Goal: Task Accomplishment & Management: Complete application form

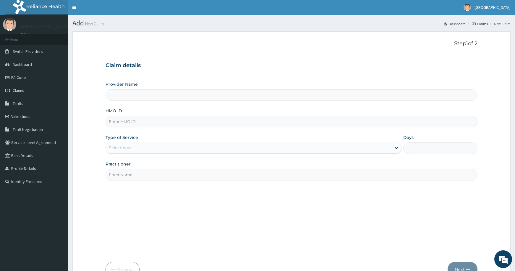
click at [181, 123] on input "HMO ID" at bounding box center [291, 122] width 372 height 12
click at [298, 122] on input "HMO ID" at bounding box center [291, 122] width 372 height 12
type input "De Rock Hospital and Diagnostic Center"
paste input "ARM/10313/A"
type input "ARM/10313/A"
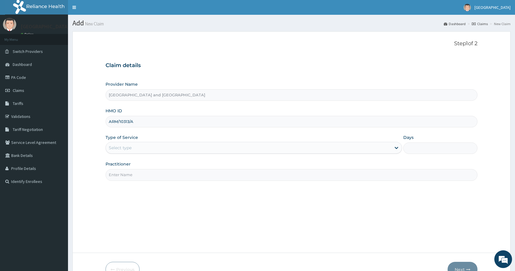
click at [133, 146] on div "Select type" at bounding box center [248, 147] width 285 height 9
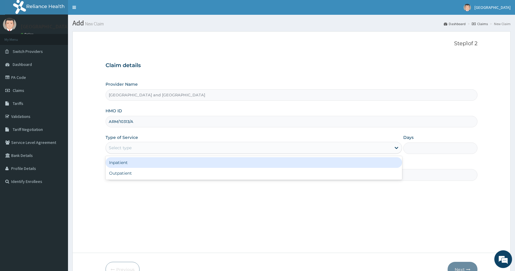
click at [136, 164] on div "Inpatient" at bounding box center [253, 162] width 296 height 11
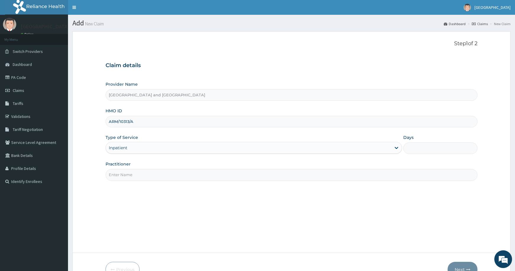
click at [140, 170] on input "Practitioner" at bounding box center [291, 175] width 372 height 12
type input "Dr Peter Ibom"
click at [419, 143] on input "Days" at bounding box center [440, 148] width 74 height 12
type input "2"
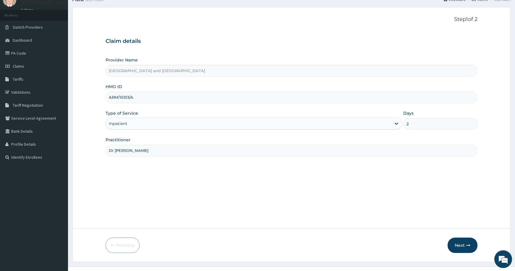
scroll to position [31, 0]
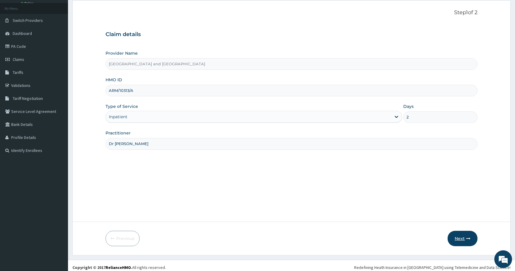
click at [468, 238] on icon "button" at bounding box center [468, 238] width 4 height 4
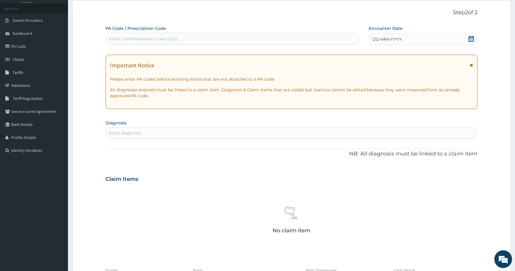
click at [424, 37] on div "DD-MM-YYYY" at bounding box center [422, 39] width 109 height 12
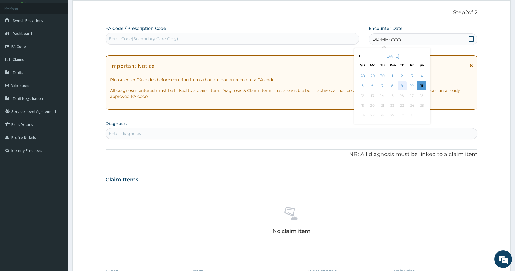
click at [402, 85] on div "9" at bounding box center [401, 86] width 9 height 9
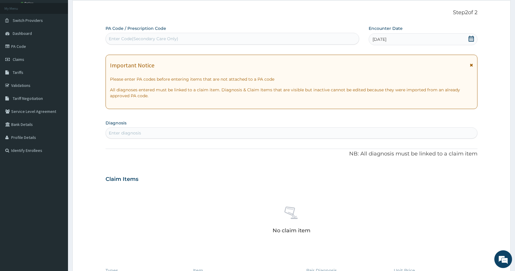
click at [466, 38] on div "09-10-2025" at bounding box center [422, 39] width 109 height 12
click at [490, 45] on form "Step 2 of 2 PA Code / Prescription Code Enter Code(Secondary Care Only) Encount…" at bounding box center [291, 186] width 438 height 373
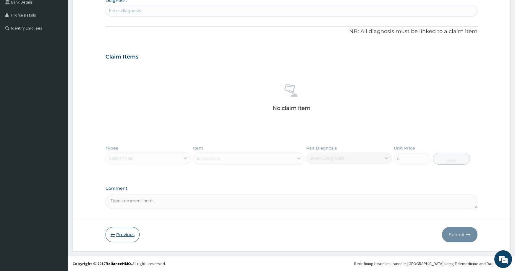
click at [114, 231] on button "Previous" at bounding box center [122, 234] width 34 height 15
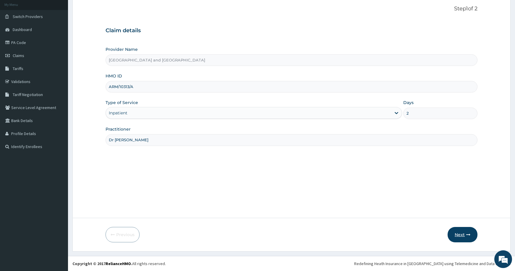
click at [461, 233] on button "Next" at bounding box center [462, 234] width 30 height 15
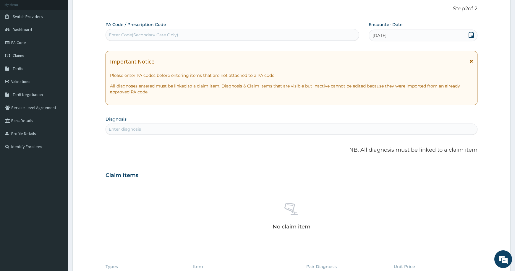
click at [408, 35] on div "09-10-2025" at bounding box center [422, 36] width 109 height 12
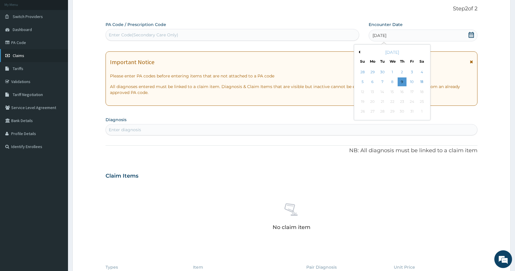
click at [17, 55] on span "Claims" at bounding box center [19, 55] width 12 height 5
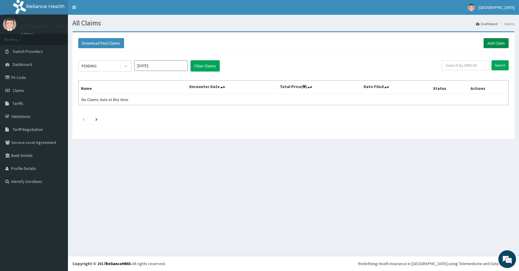
click at [495, 41] on link "Add Claim" at bounding box center [496, 43] width 25 height 10
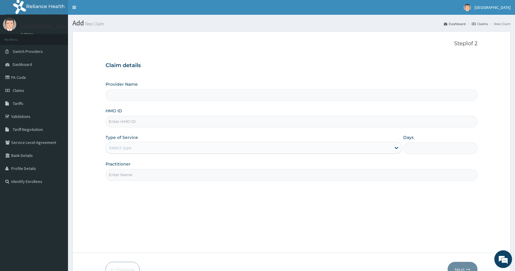
click at [143, 121] on input "HMO ID" at bounding box center [291, 122] width 372 height 12
type input "[GEOGRAPHIC_DATA] and [GEOGRAPHIC_DATA]"
paste input "ARM/10313/A"
type input "ARM/10313/A"
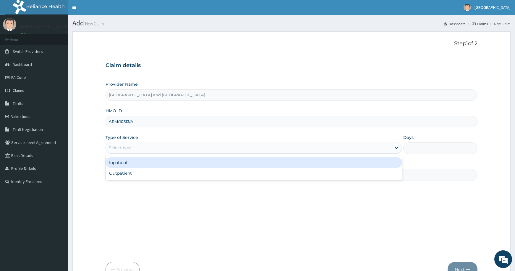
click at [152, 149] on div "Select type" at bounding box center [248, 147] width 285 height 9
click at [151, 162] on div "Inpatient" at bounding box center [253, 162] width 296 height 11
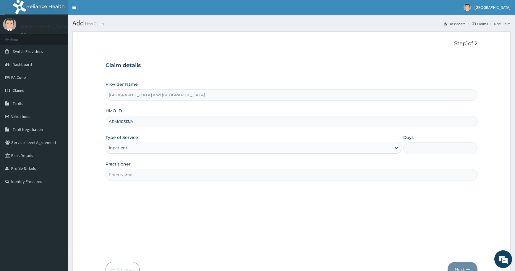
click at [147, 171] on input "Practitioner" at bounding box center [291, 175] width 372 height 12
type input "Dr Peter Ibom"
click at [434, 148] on input "Days" at bounding box center [440, 148] width 74 height 12
type input "2"
click at [467, 263] on button "Next" at bounding box center [462, 269] width 30 height 15
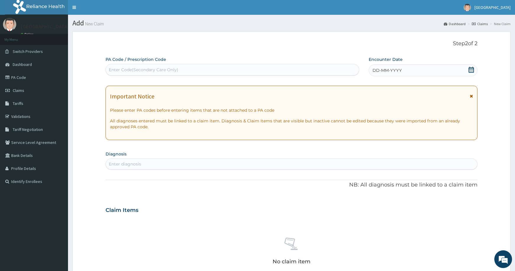
click at [252, 68] on div "Enter Code(Secondary Care Only)" at bounding box center [232, 69] width 253 height 9
click at [239, 65] on div "Enter Code(Secondary Care Only)" at bounding box center [232, 69] width 253 height 9
click at [117, 71] on input "PAS/45E2A9" at bounding box center [122, 70] width 26 height 6
type input "PA/45E2A9"
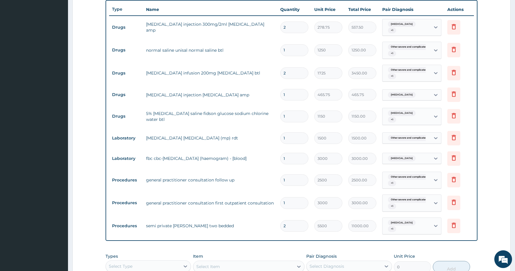
scroll to position [296, 0]
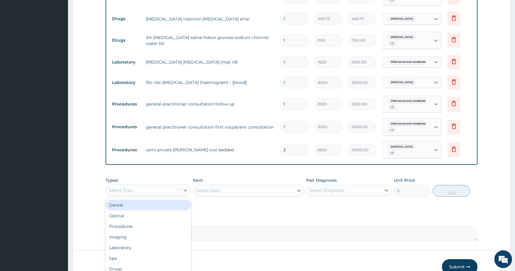
click at [151, 190] on div "Select Type" at bounding box center [143, 190] width 74 height 9
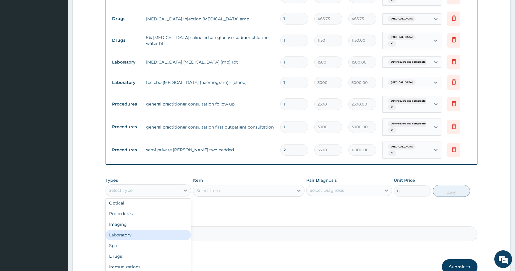
scroll to position [19, 0]
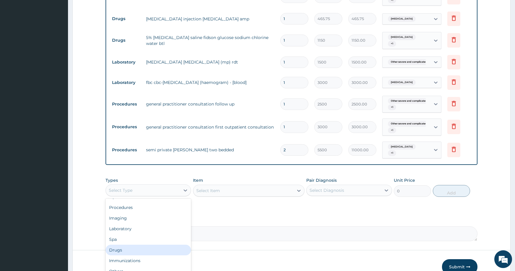
click at [134, 252] on div "Drugs" at bounding box center [147, 250] width 85 height 11
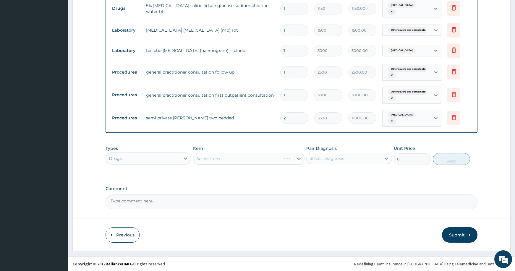
scroll to position [328, 0]
click at [232, 159] on div "Select Item" at bounding box center [243, 158] width 100 height 9
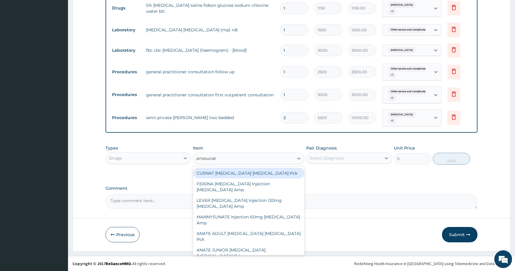
type input "artesunate"
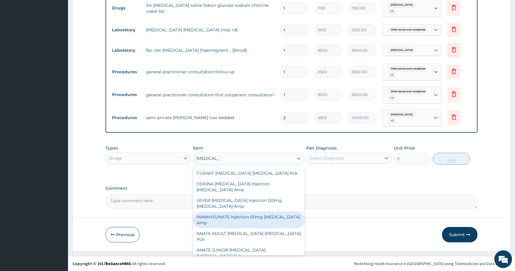
click at [274, 218] on div "MANNYSUNATE Injection 60mg Artesunate Amp" at bounding box center [248, 220] width 111 height 17
type input "776.25"
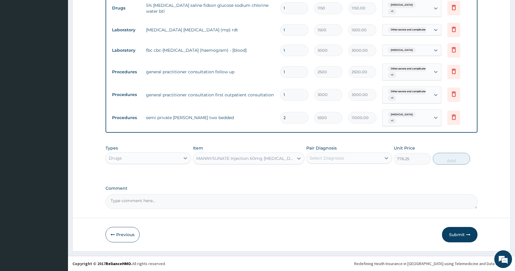
click at [337, 157] on div "Select Diagnosis" at bounding box center [326, 158] width 35 height 6
click at [346, 185] on label "Other severe and complicated Plasmodium falciparum malaria" at bounding box center [334, 185] width 37 height 6
checkbox input "true"
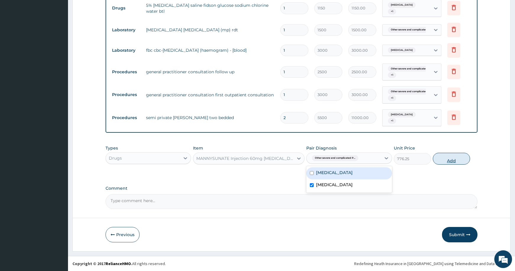
click at [441, 157] on button "Add" at bounding box center [450, 159] width 37 height 12
type input "0"
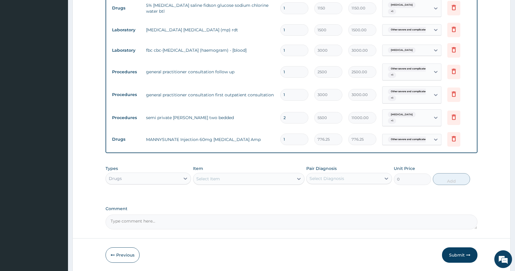
type input "0.00"
type input "3"
type input "2328.75"
type input "3"
click at [463, 254] on button "Submit" at bounding box center [459, 254] width 35 height 15
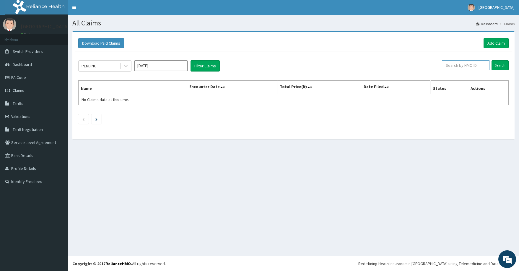
paste input "ARM/10313/A"
type input "ARM/10313/A"
click at [496, 65] on input "Search" at bounding box center [500, 65] width 17 height 10
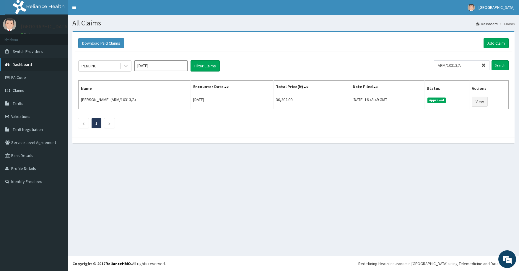
click at [28, 64] on span "Dashboard" at bounding box center [22, 64] width 19 height 5
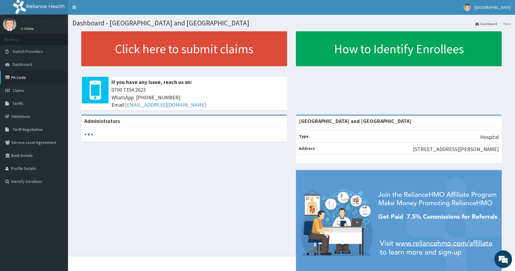
click at [16, 79] on link "PA Code" at bounding box center [34, 77] width 68 height 13
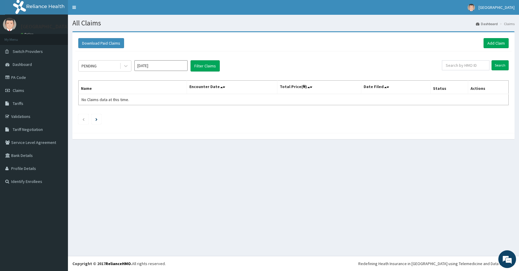
click at [487, 44] on link "Add Claim" at bounding box center [496, 43] width 25 height 10
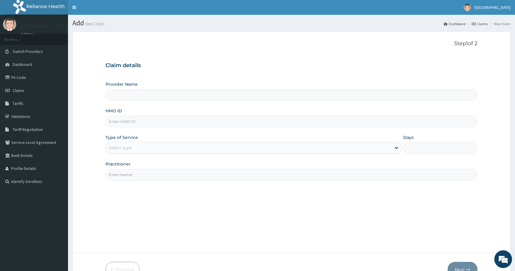
type input "[GEOGRAPHIC_DATA] and [GEOGRAPHIC_DATA]"
click at [152, 123] on input "HMO ID" at bounding box center [291, 122] width 372 height 12
paste input "ARM/10313/A"
type input "ARM/10313/A"
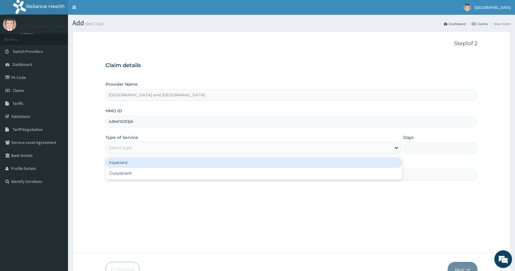
drag, startPoint x: 154, startPoint y: 150, endPoint x: 154, endPoint y: 160, distance: 10.3
click at [154, 150] on div "Select type" at bounding box center [248, 147] width 285 height 9
click at [154, 165] on div "Inpatient" at bounding box center [253, 162] width 296 height 11
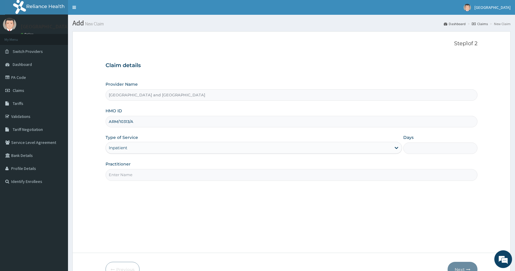
click at [152, 172] on input "Practitioner" at bounding box center [291, 175] width 372 height 12
type input "DR PETER IBOM"
click at [422, 151] on input "Days" at bounding box center [440, 148] width 74 height 12
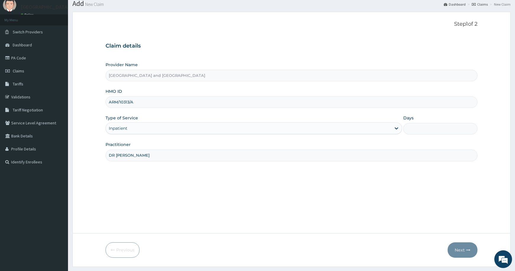
scroll to position [35, 0]
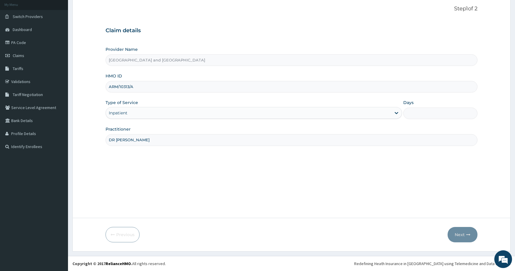
drag, startPoint x: 438, startPoint y: 110, endPoint x: 436, endPoint y: 117, distance: 7.1
click at [437, 114] on input "Days" at bounding box center [440, 114] width 74 height 12
type input "2"
click at [458, 229] on button "Next" at bounding box center [462, 234] width 30 height 15
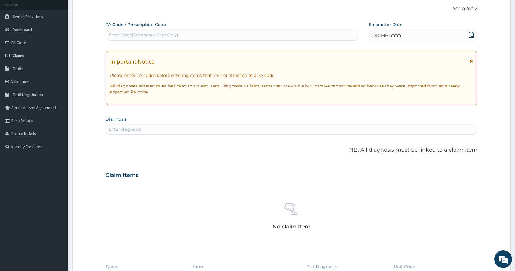
click at [177, 34] on div "Enter Code(Secondary Care Only)" at bounding box center [143, 35] width 69 height 6
type input "PA/45E"
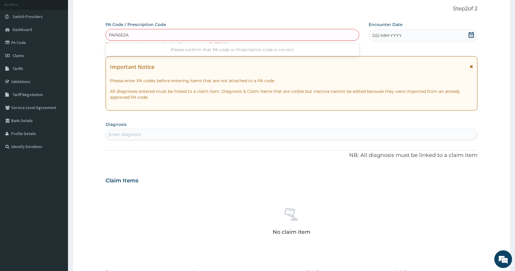
type input "PA/45E2A9"
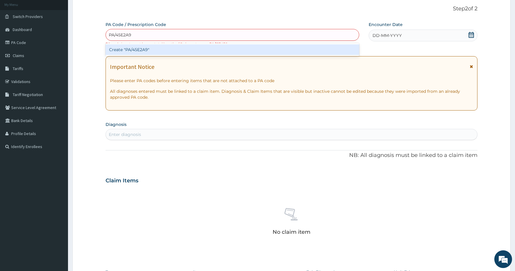
click at [196, 46] on div "Create "PA/45E2A9"" at bounding box center [231, 49] width 253 height 11
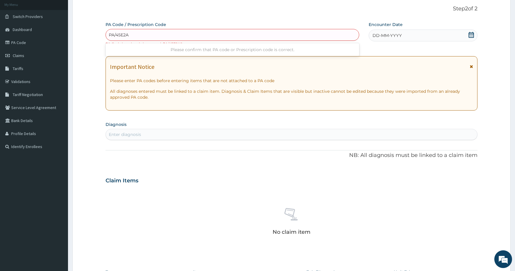
type input "PA/45E2A9"
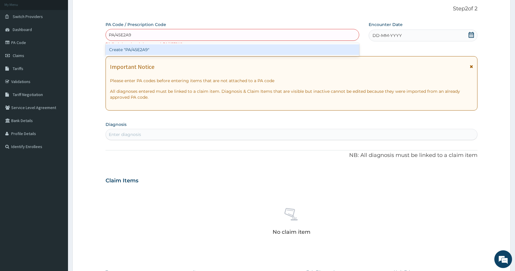
click at [165, 50] on div "Create "PA/45E2A9"" at bounding box center [231, 49] width 253 height 11
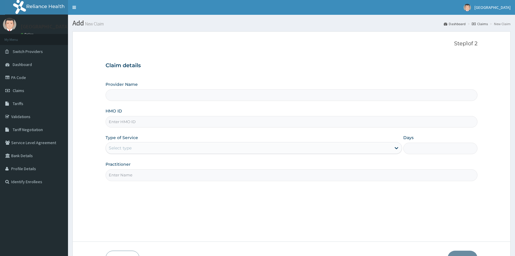
type input "[GEOGRAPHIC_DATA] and [GEOGRAPHIC_DATA]"
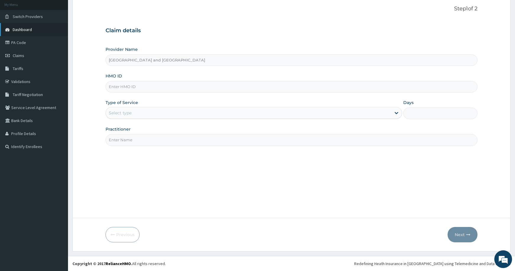
click at [26, 32] on span "Dashboard" at bounding box center [22, 29] width 19 height 5
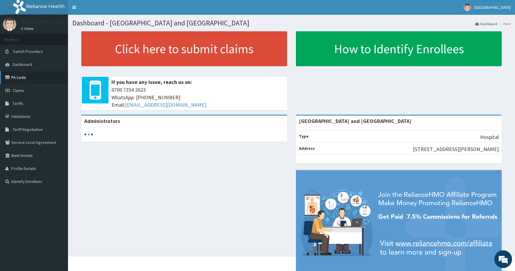
click at [40, 81] on link "PA Code" at bounding box center [34, 77] width 68 height 13
